Goal: Task Accomplishment & Management: Manage account settings

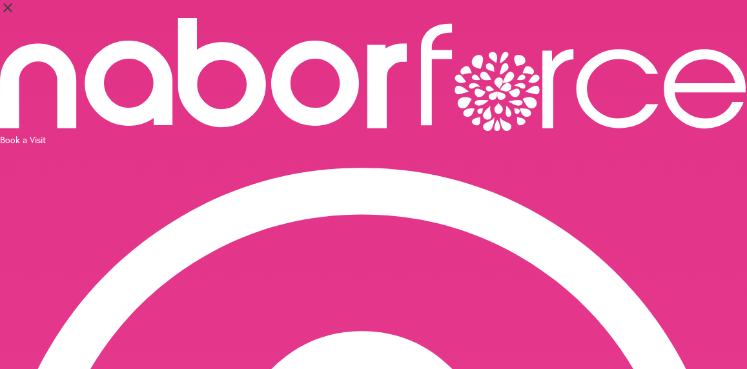
select select "**"
select select "****"
